Goal: Task Accomplishment & Management: Manage account settings

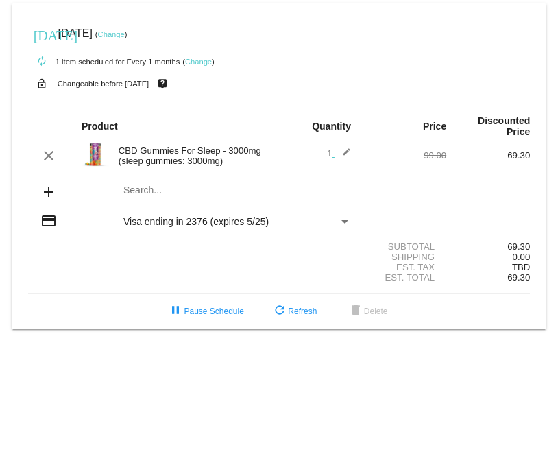
click at [125, 34] on link "Change" at bounding box center [111, 34] width 27 height 8
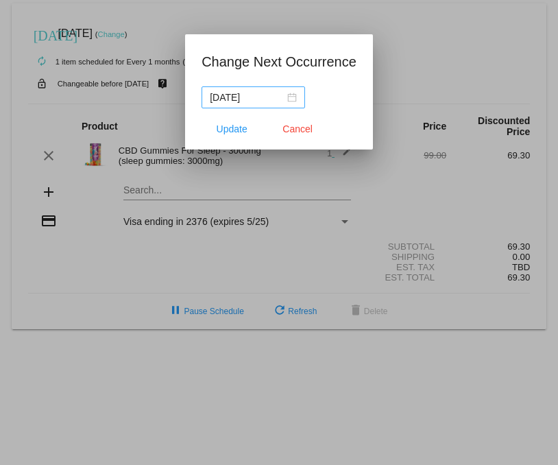
click at [291, 99] on div "[DATE]" at bounding box center [253, 97] width 87 height 15
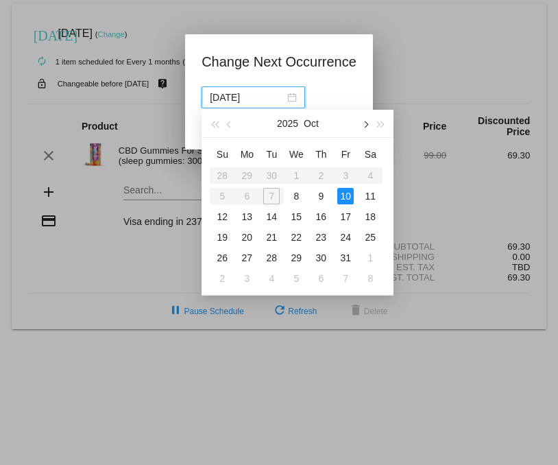
click at [367, 123] on span "button" at bounding box center [365, 124] width 7 height 7
click at [296, 196] on div "7" at bounding box center [296, 196] width 16 height 16
type input "[DATE]"
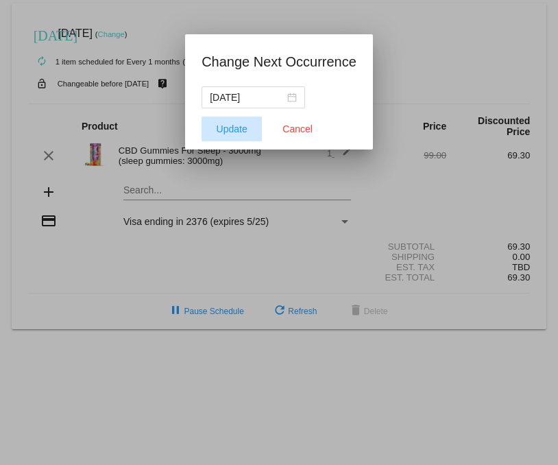
click at [237, 130] on span "Update" at bounding box center [232, 128] width 31 height 11
